Goal: Task Accomplishment & Management: Manage account settings

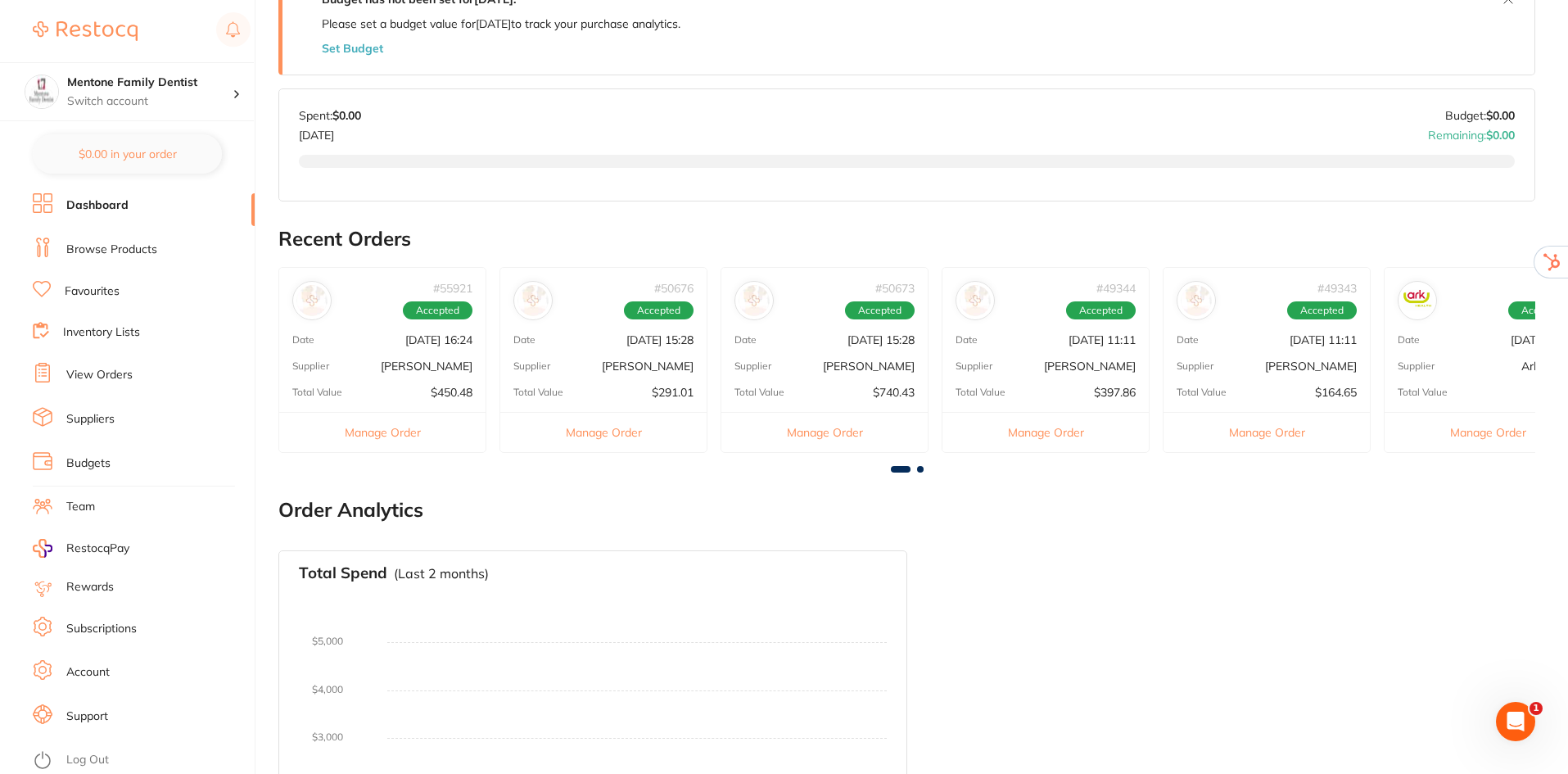
scroll to position [655, 0]
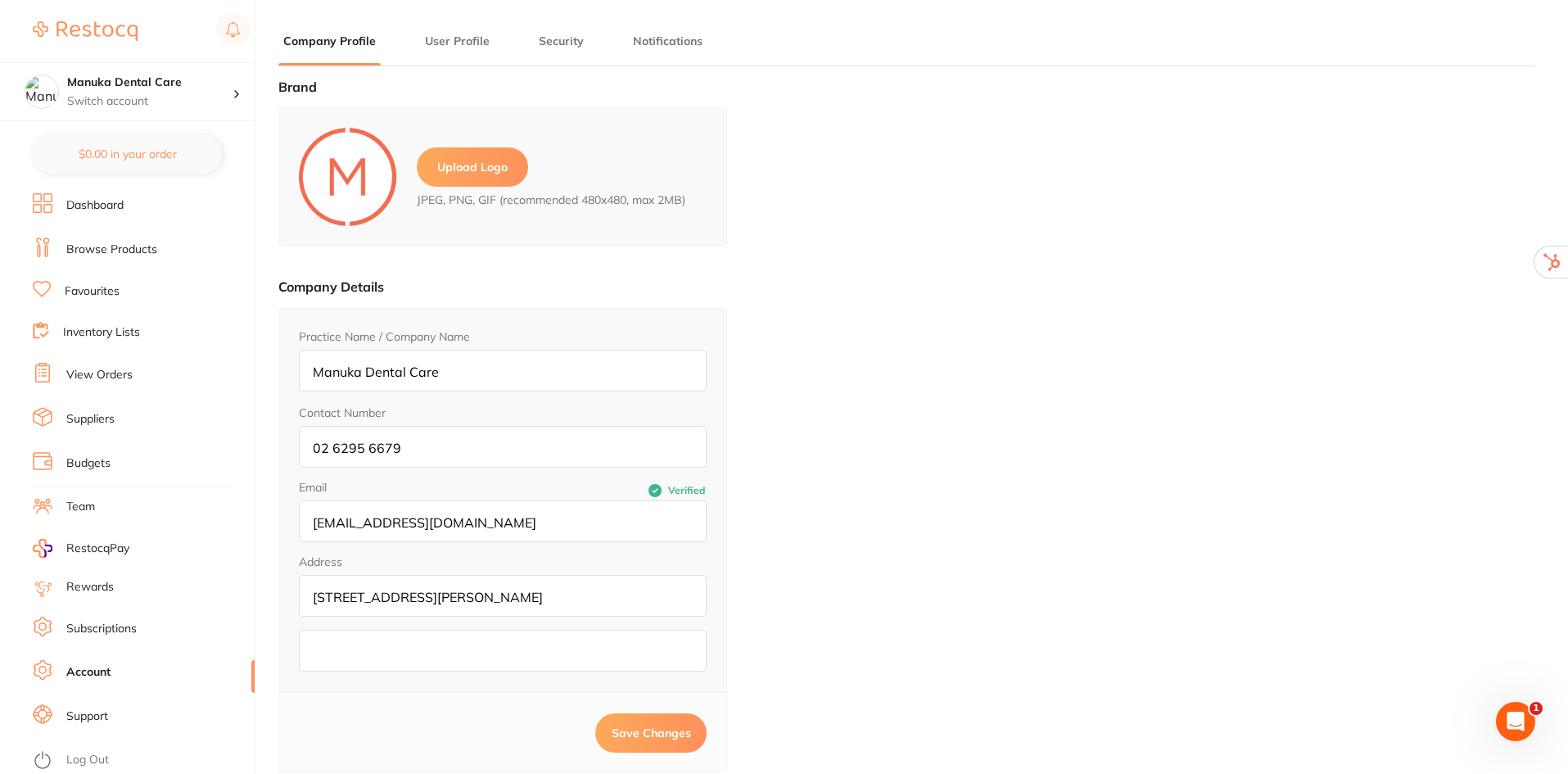
click at [70, 756] on link "Log Out" at bounding box center [87, 760] width 43 height 16
